Goal: Information Seeking & Learning: Learn about a topic

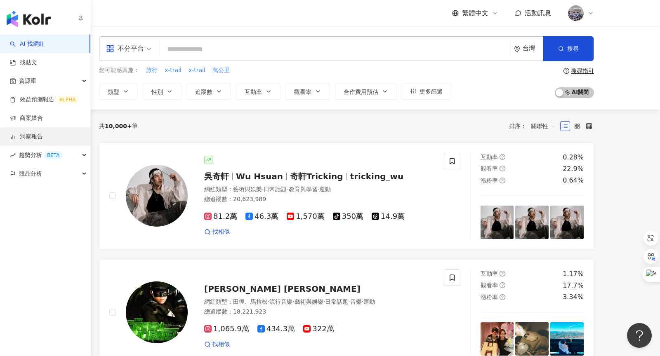
click at [43, 136] on link "洞察報告" at bounding box center [26, 137] width 33 height 8
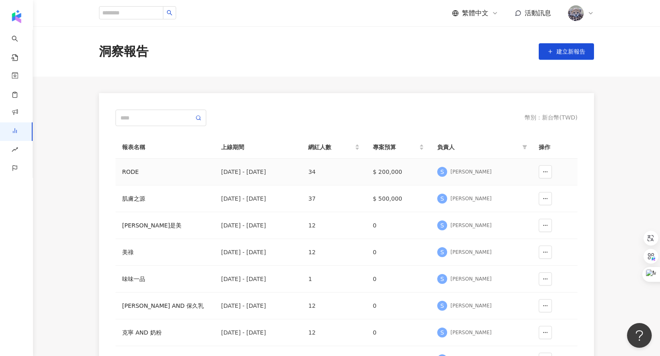
click at [219, 173] on td "[DATE] - [DATE]" at bounding box center [258, 172] width 87 height 27
click at [133, 168] on div "RODE" at bounding box center [165, 171] width 86 height 9
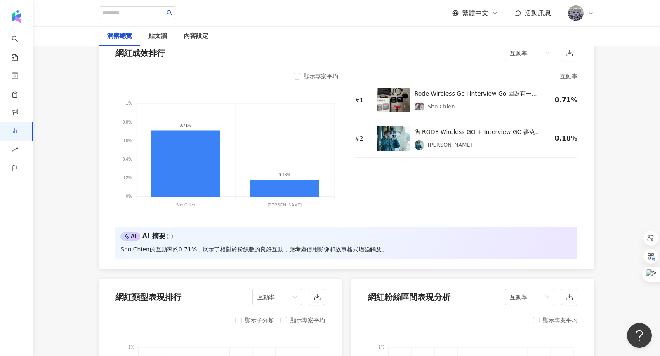
scroll to position [546, 0]
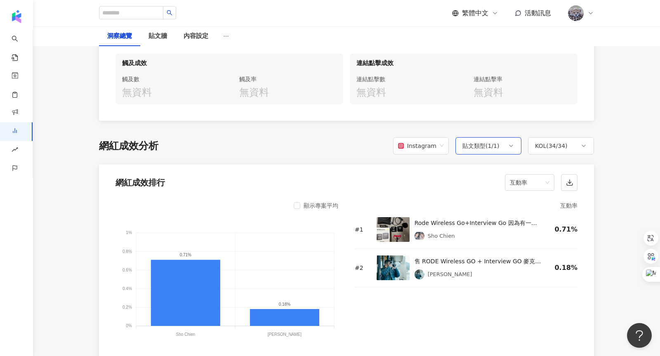
click at [490, 147] on div "貼文類型 ( 1 / 1 )" at bounding box center [480, 146] width 37 height 10
click at [424, 147] on div "Instagram" at bounding box center [417, 146] width 38 height 16
click at [528, 184] on span "互動率" at bounding box center [530, 183] width 40 height 16
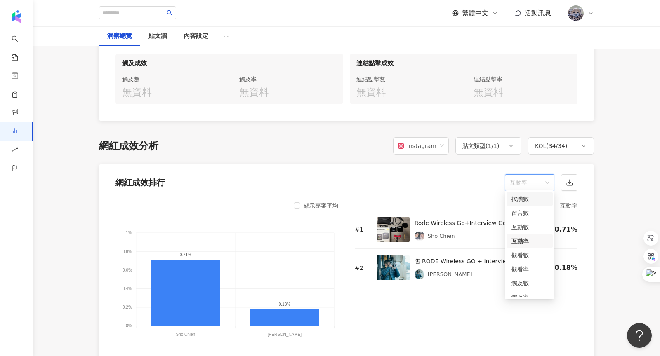
click at [532, 201] on div "按讚數" at bounding box center [530, 199] width 36 height 9
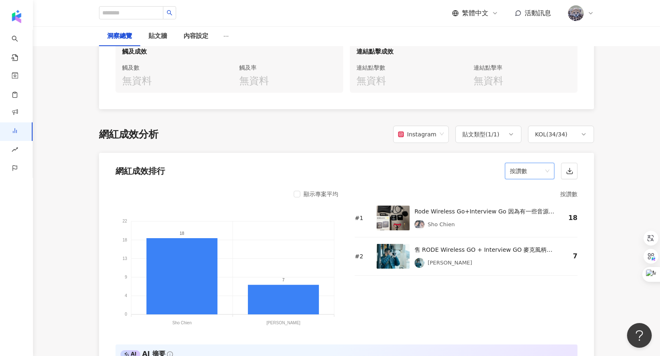
scroll to position [557, 0]
click at [552, 131] on div "KOL ( 34 / 34 )" at bounding box center [551, 135] width 33 height 10
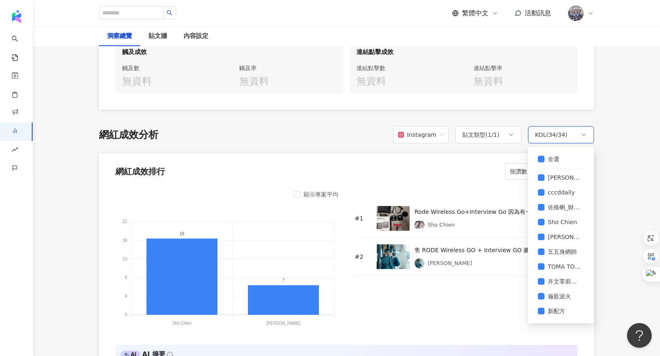
click at [552, 131] on div "KOL ( 34 / 34 )" at bounding box center [551, 135] width 33 height 10
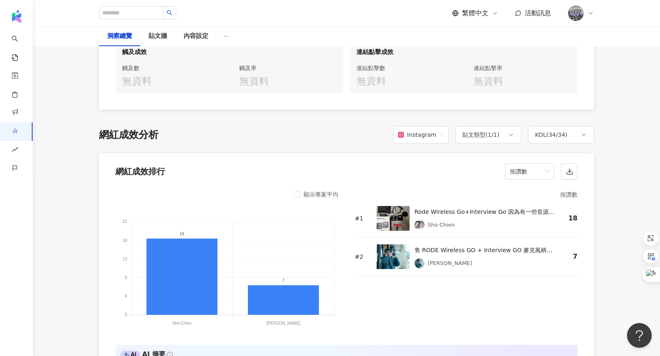
scroll to position [635, 0]
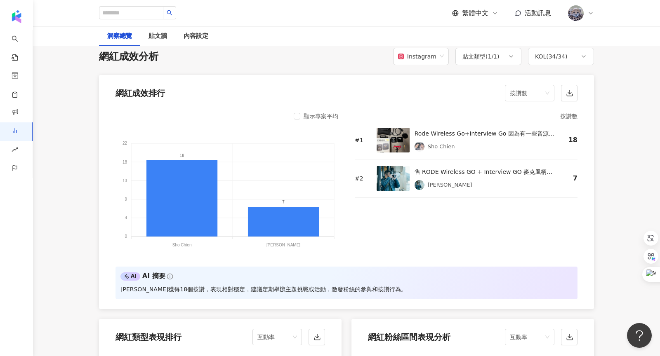
click at [301, 113] on div "顯示專案平均" at bounding box center [316, 116] width 45 height 10
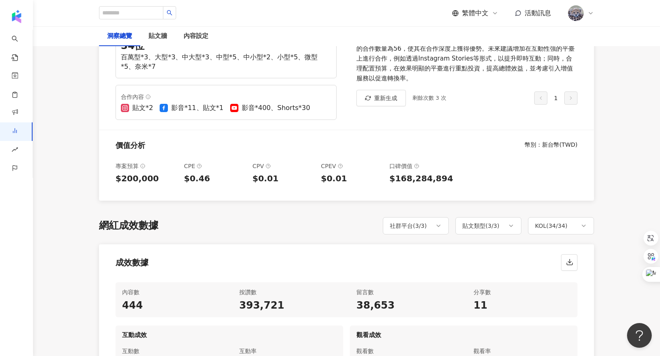
scroll to position [0, 0]
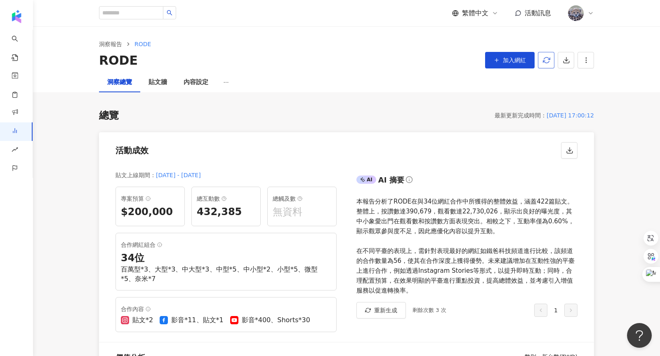
click at [545, 63] on icon "button" at bounding box center [546, 60] width 7 height 7
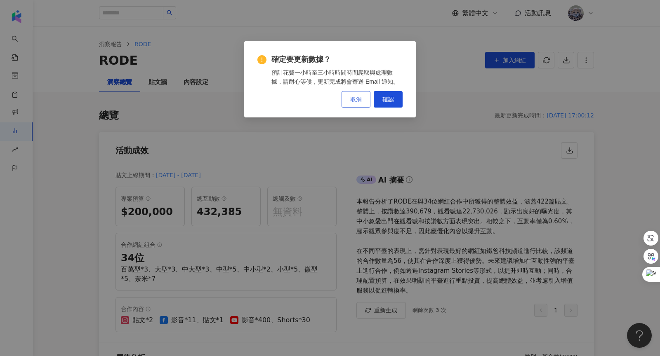
click at [353, 103] on button "取消" at bounding box center [356, 99] width 29 height 17
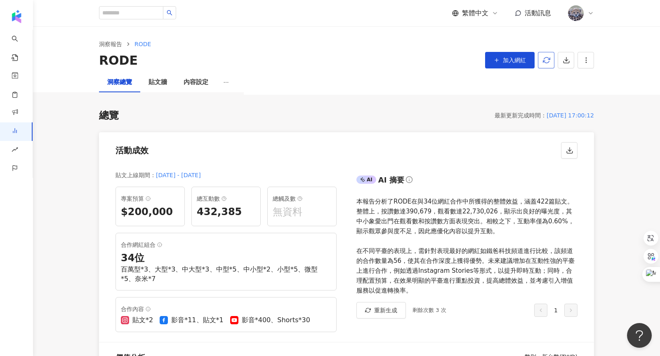
click at [546, 65] on button "button" at bounding box center [546, 60] width 17 height 17
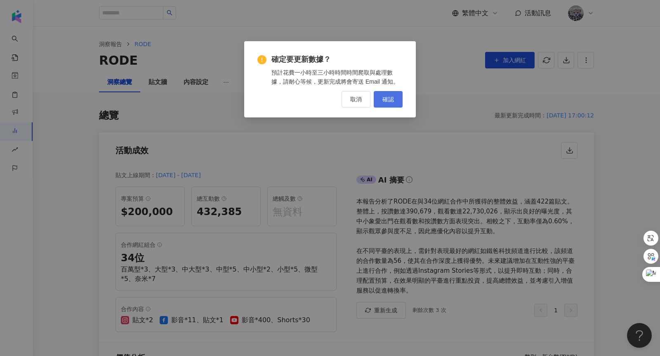
click at [390, 104] on button "確認" at bounding box center [388, 99] width 29 height 17
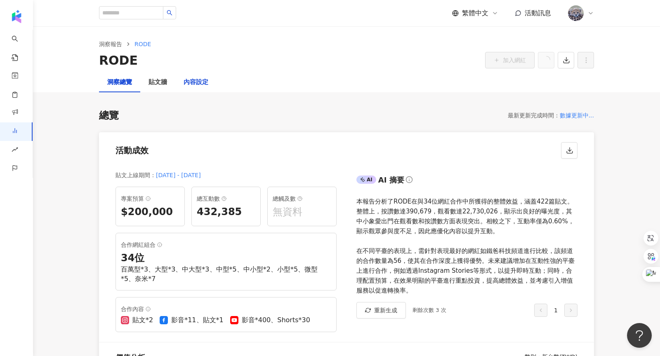
click at [205, 84] on div "內容設定" at bounding box center [196, 83] width 25 height 10
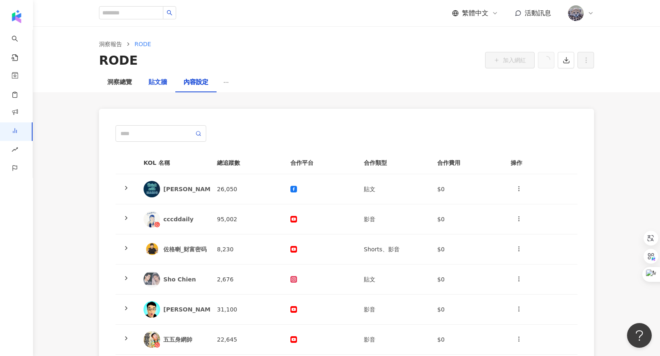
click at [156, 81] on div "貼文牆" at bounding box center [158, 83] width 19 height 10
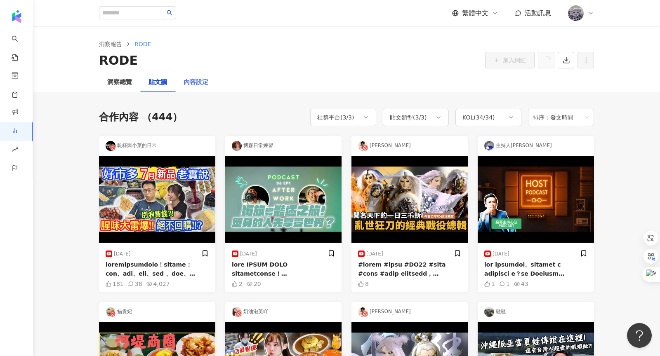
click at [193, 87] on div "內容設定" at bounding box center [195, 83] width 41 height 20
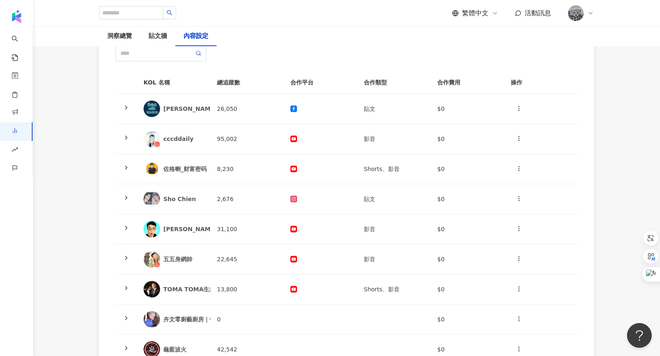
scroll to position [267, 0]
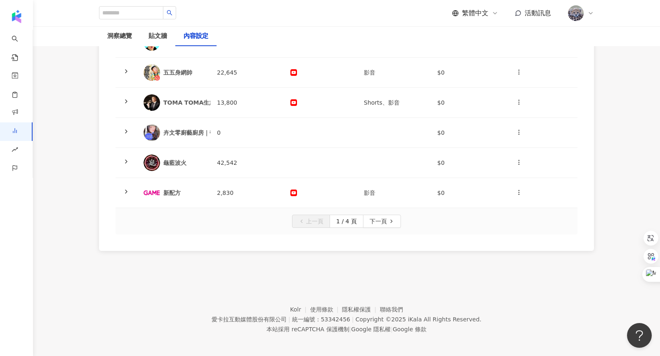
click at [379, 226] on div "上一頁 1 / 4 頁 下一頁" at bounding box center [347, 221] width 462 height 26
click at [382, 219] on span "下一頁" at bounding box center [378, 221] width 17 height 13
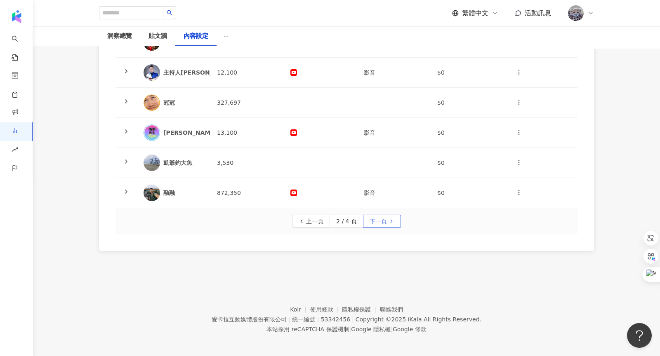
click at [382, 219] on span "下一頁" at bounding box center [378, 221] width 17 height 13
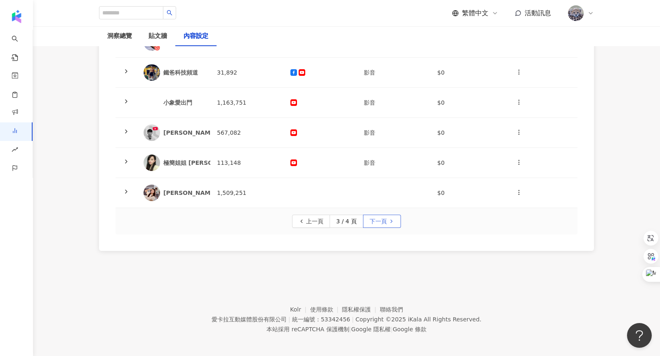
click at [382, 219] on span "下一頁" at bounding box center [378, 221] width 17 height 13
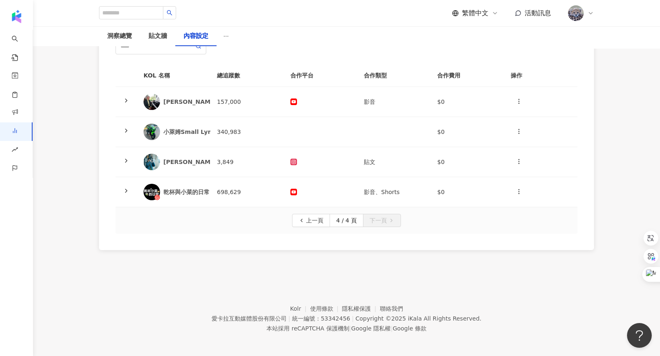
scroll to position [0, 0]
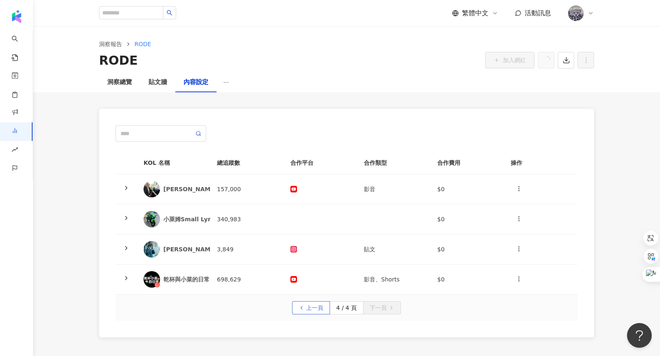
click at [318, 308] on span "上一頁" at bounding box center [314, 308] width 17 height 13
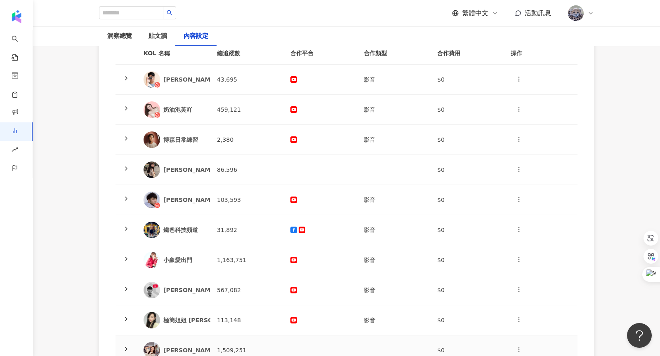
scroll to position [212, 0]
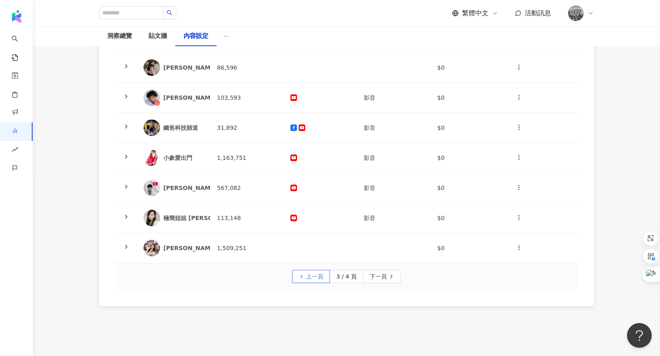
click at [304, 278] on button "上一頁" at bounding box center [311, 276] width 38 height 13
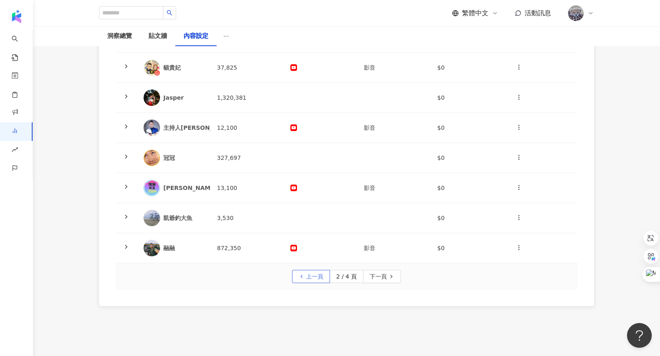
click at [304, 278] on button "上一頁" at bounding box center [311, 276] width 38 height 13
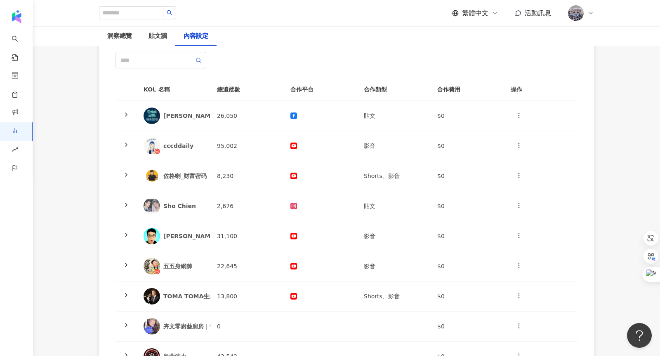
scroll to position [0, 0]
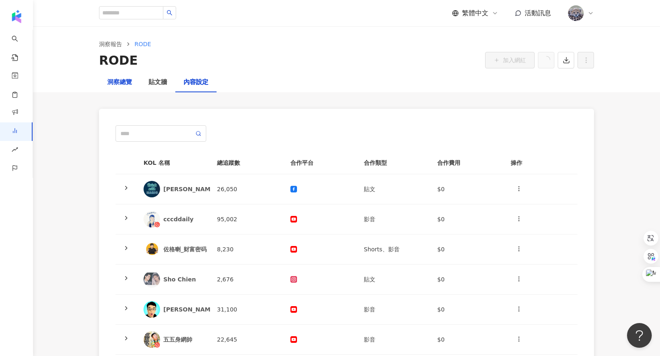
click at [125, 83] on div "洞察總覽" at bounding box center [119, 83] width 25 height 10
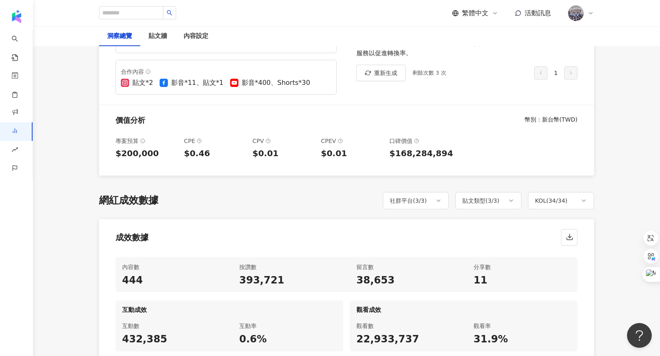
scroll to position [541, 0]
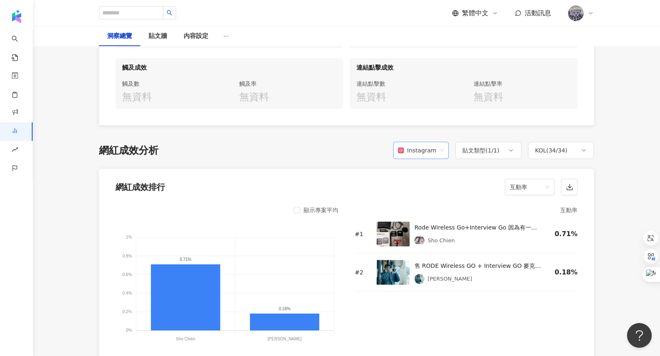
click at [435, 150] on div "Instagram" at bounding box center [417, 151] width 38 height 16
click at [420, 193] on div "YouTube" at bounding box center [424, 195] width 42 height 9
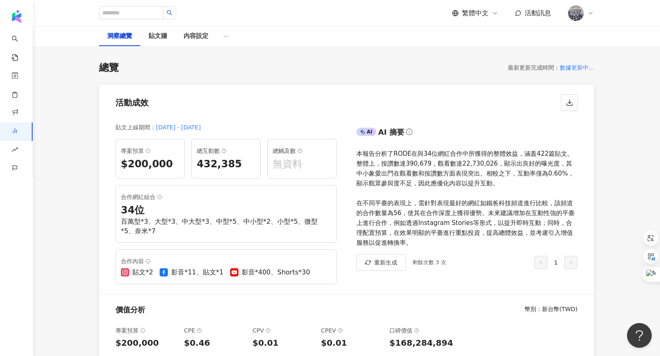
scroll to position [0, 0]
